Goal: Task Accomplishment & Management: Use online tool/utility

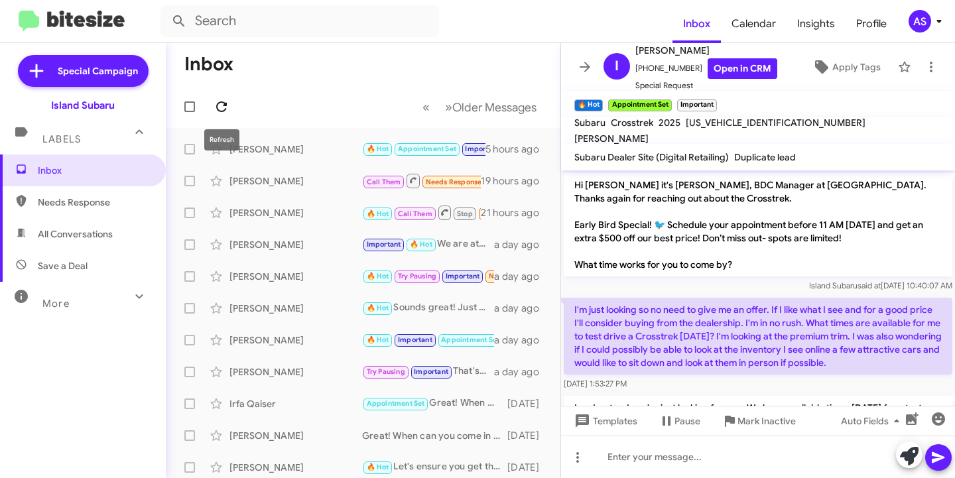
click at [230, 100] on span at bounding box center [221, 107] width 27 height 16
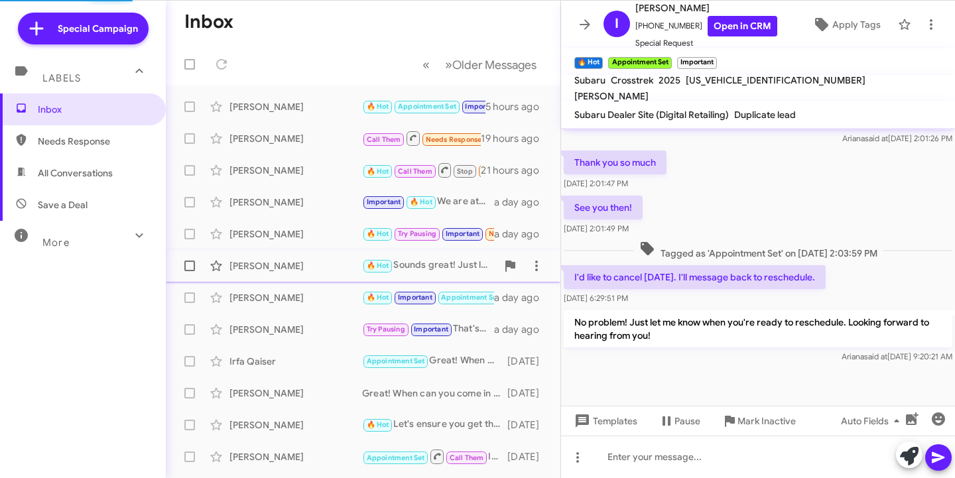
scroll to position [495, 0]
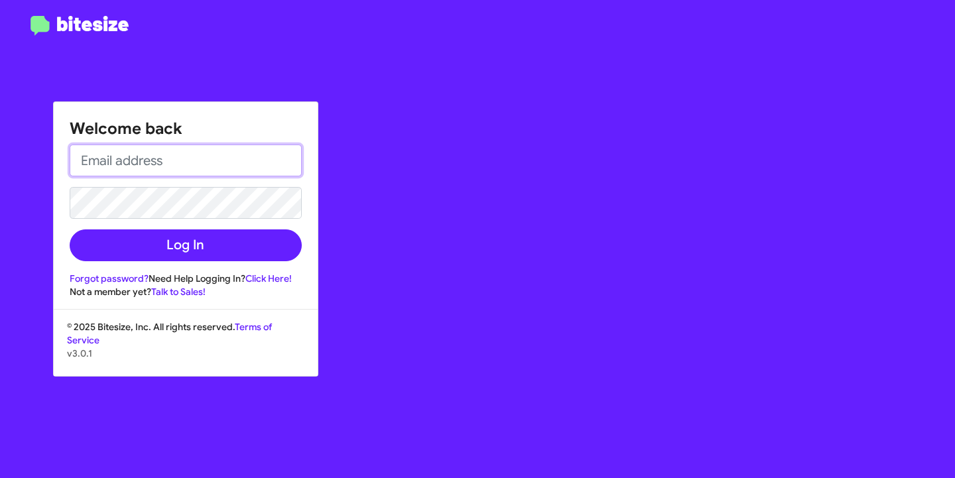
drag, startPoint x: 224, startPoint y: 157, endPoint x: 223, endPoint y: 176, distance: 19.2
click at [224, 157] on input "email" at bounding box center [186, 161] width 232 height 32
type input "[EMAIL_ADDRESS][DOMAIN_NAME]"
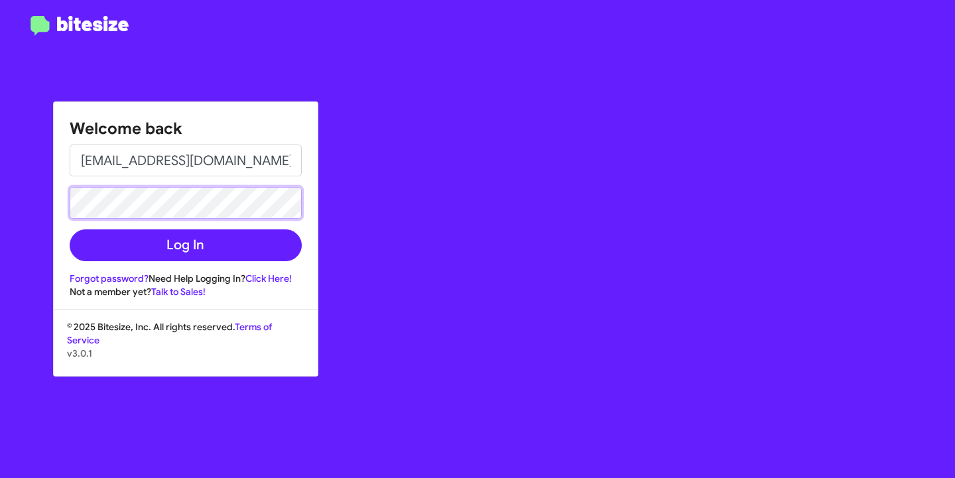
click at [70, 230] on button "Log In" at bounding box center [186, 246] width 232 height 32
